Goal: Task Accomplishment & Management: Complete application form

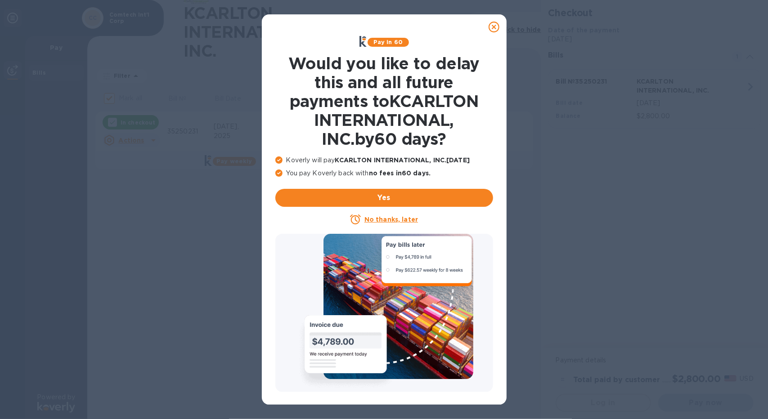
click at [498, 27] on icon at bounding box center [494, 27] width 11 height 11
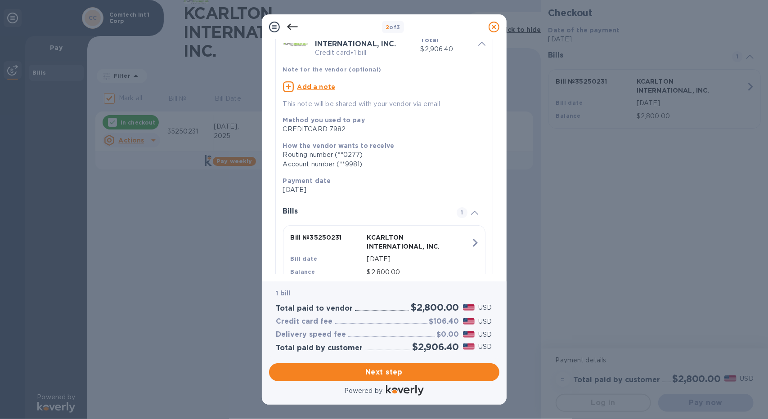
scroll to position [89, 0]
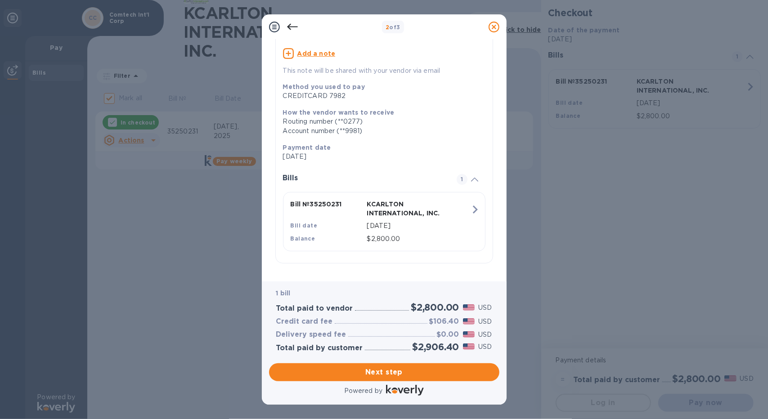
click at [292, 26] on icon at bounding box center [292, 27] width 11 height 11
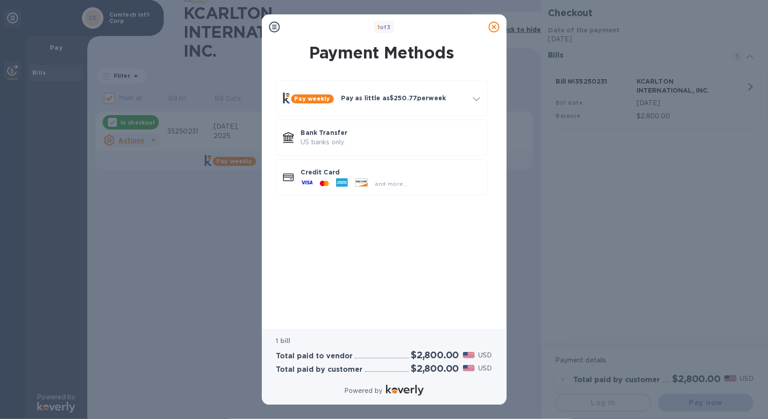
scroll to position [0, 0]
click at [335, 137] on p "Bank Transfer" at bounding box center [390, 132] width 179 height 9
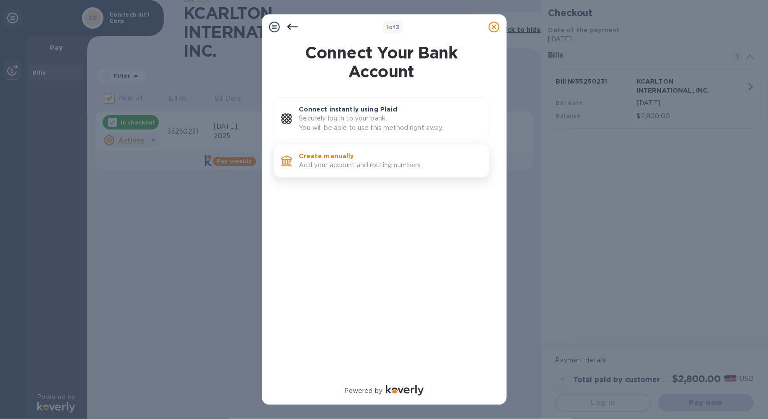
click at [336, 153] on p "Create manually" at bounding box center [390, 156] width 183 height 9
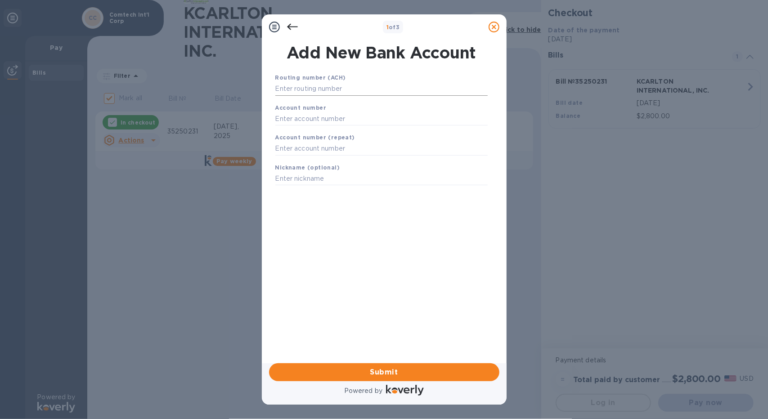
click at [332, 91] on input "text" at bounding box center [381, 88] width 212 height 13
